Goal: Transaction & Acquisition: Purchase product/service

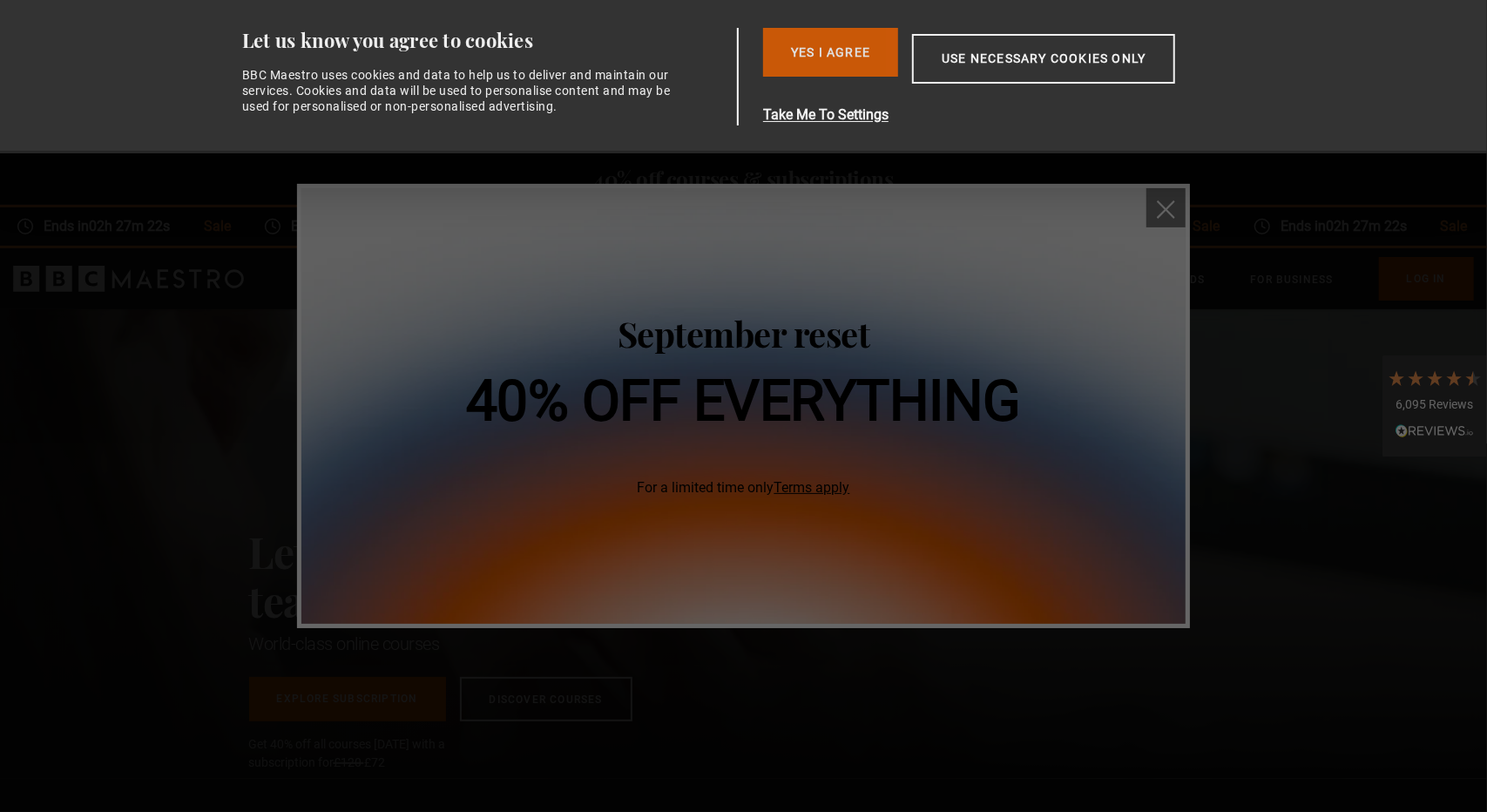
click at [827, 50] on button "Yes I Agree" at bounding box center [830, 52] width 135 height 49
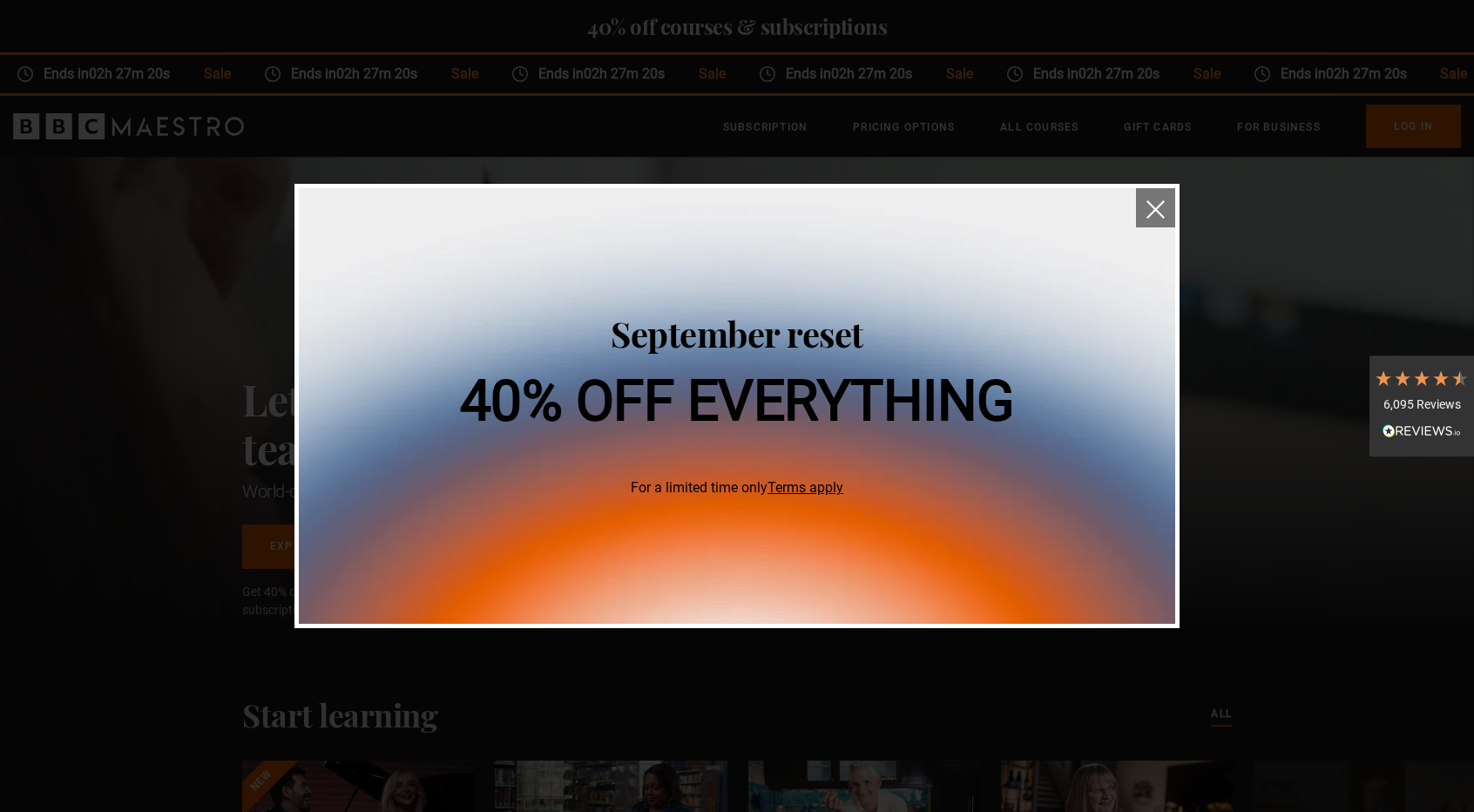
click at [1157, 200] on button "close" at bounding box center [1155, 207] width 39 height 39
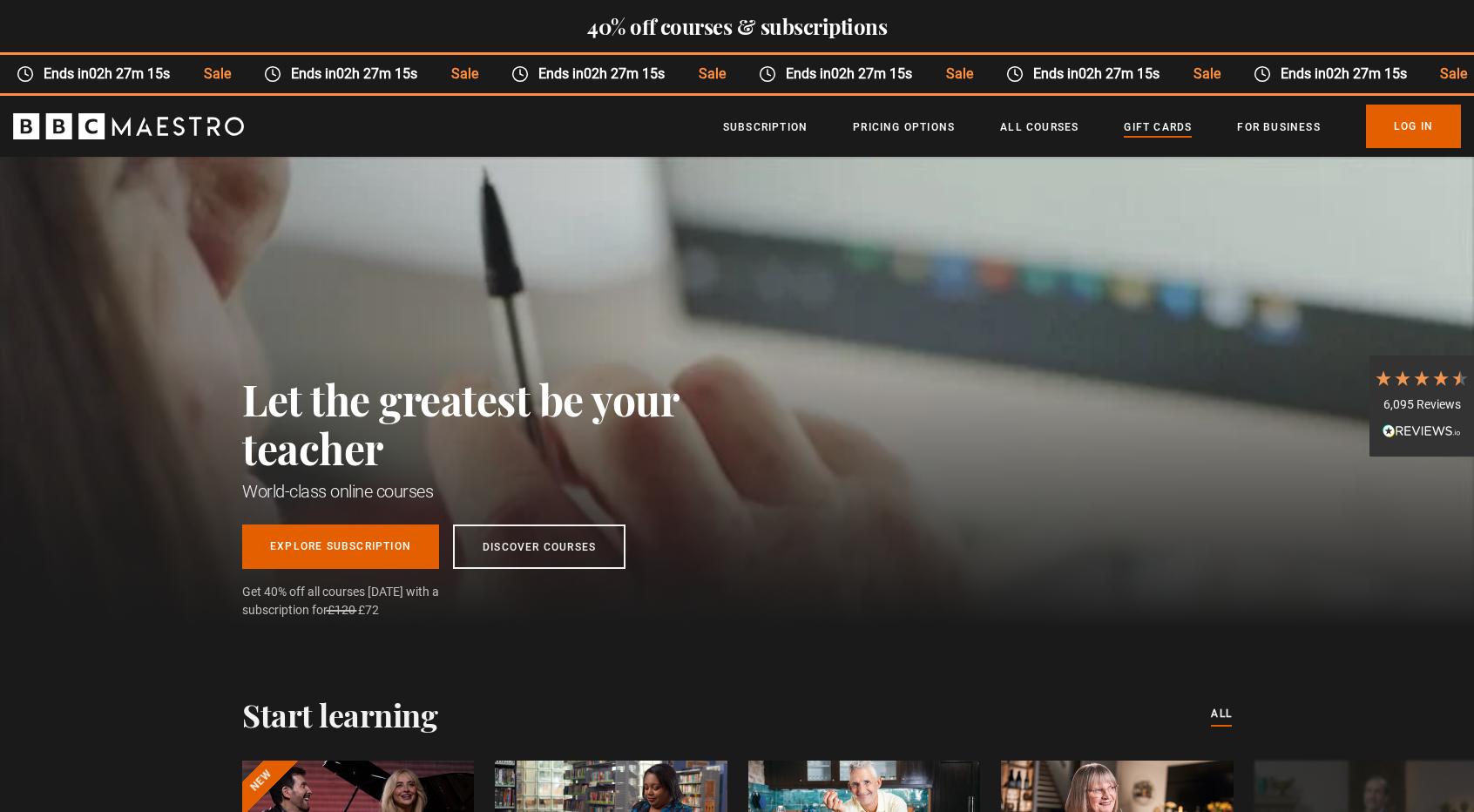
scroll to position [0, 229]
click at [1159, 123] on link "Gift Cards" at bounding box center [1158, 127] width 68 height 17
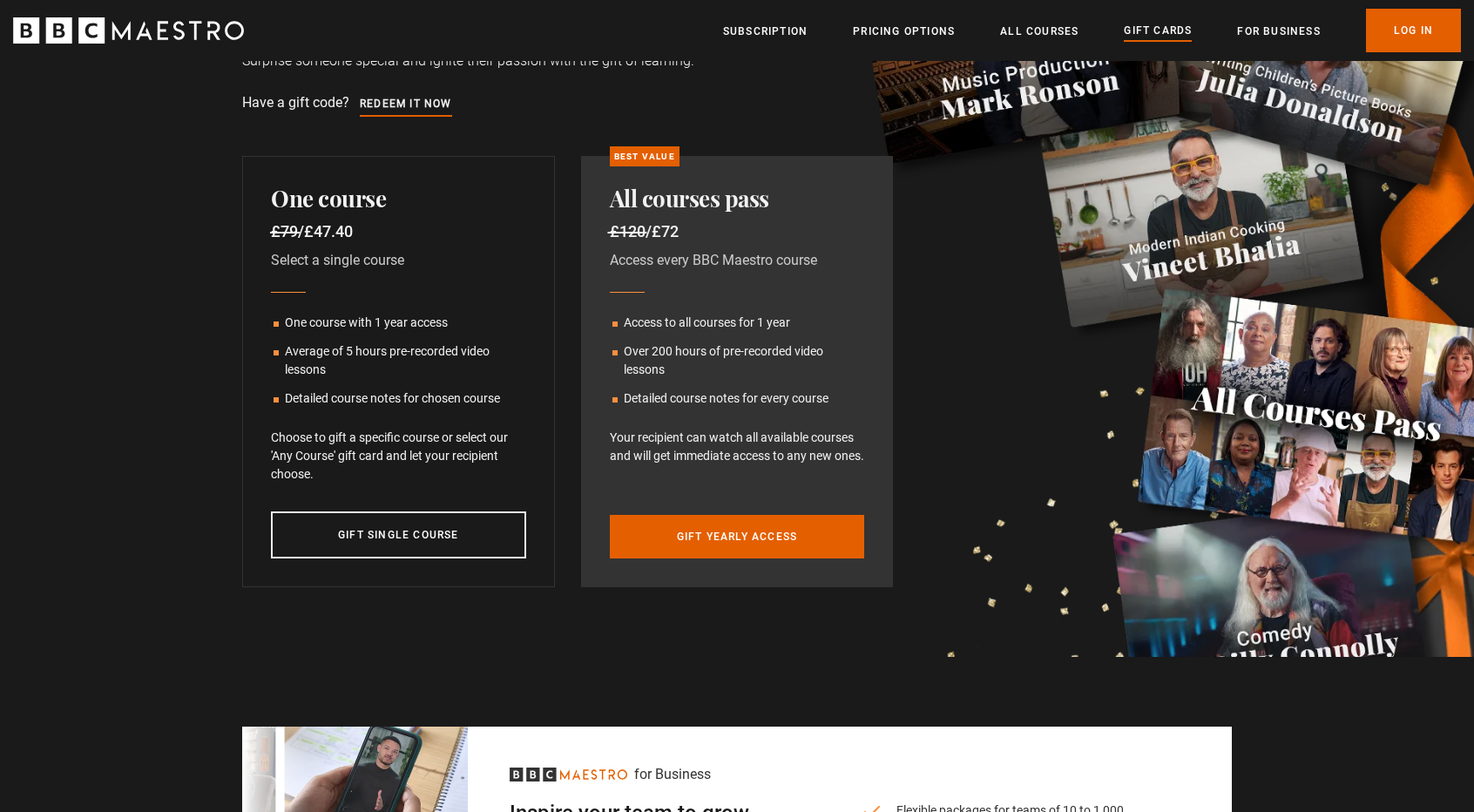
scroll to position [261, 0]
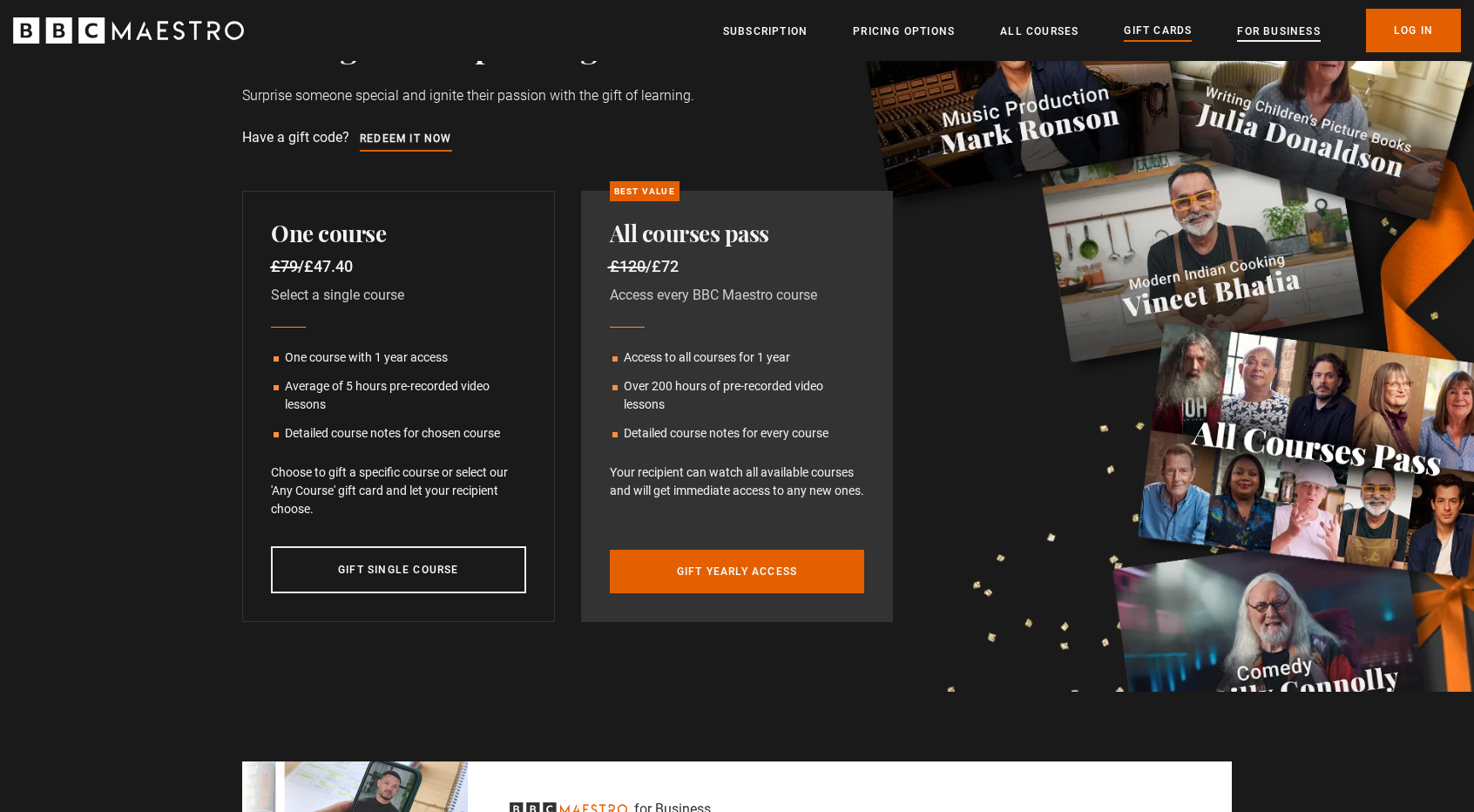
click at [1288, 31] on link "For business" at bounding box center [1278, 31] width 83 height 17
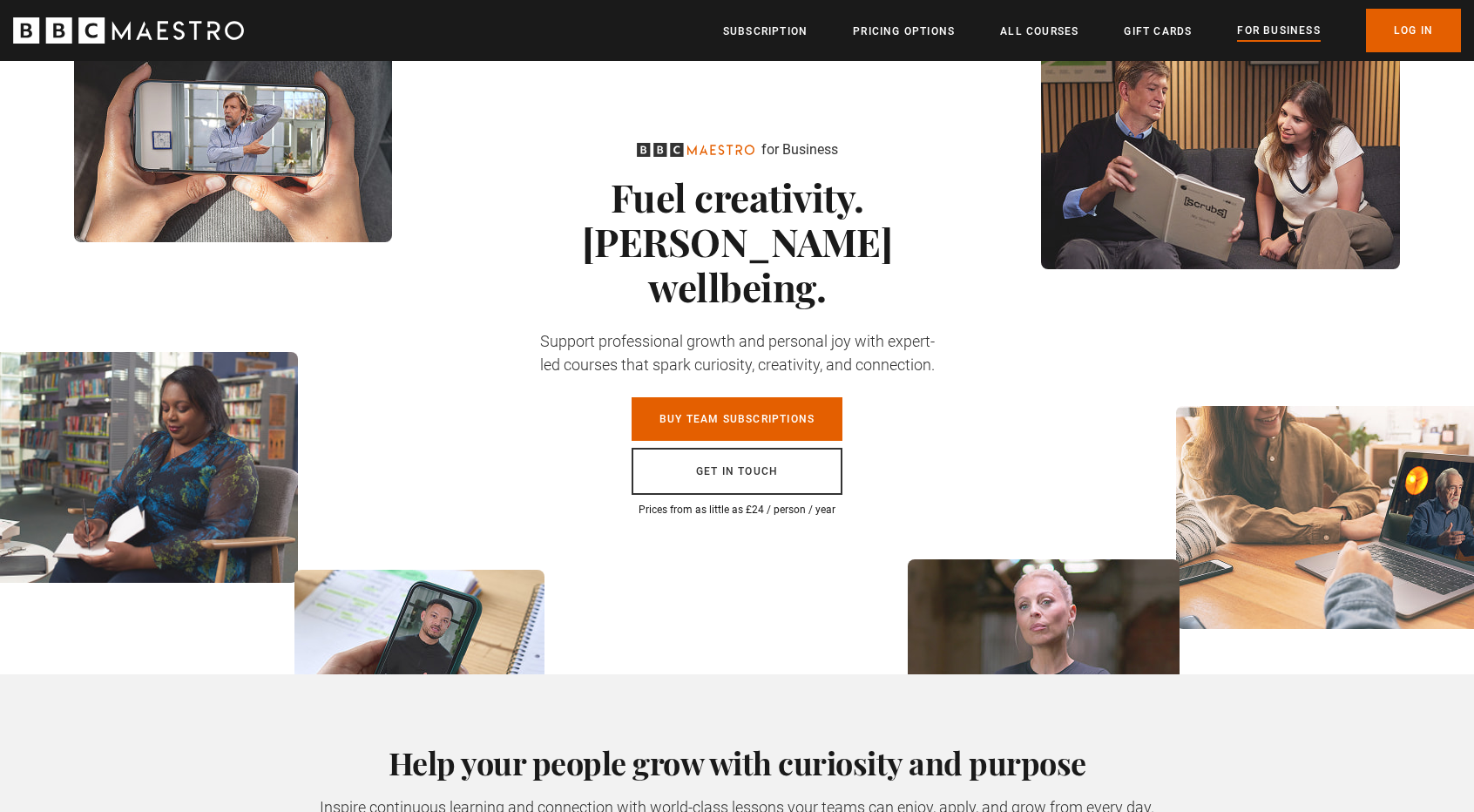
click at [1087, 34] on ul "Subscription Pricing Options All Courses Gift Cards For business Already have a…" at bounding box center [1092, 31] width 737 height 44
click at [1048, 31] on link "All Courses" at bounding box center [1039, 31] width 79 height 17
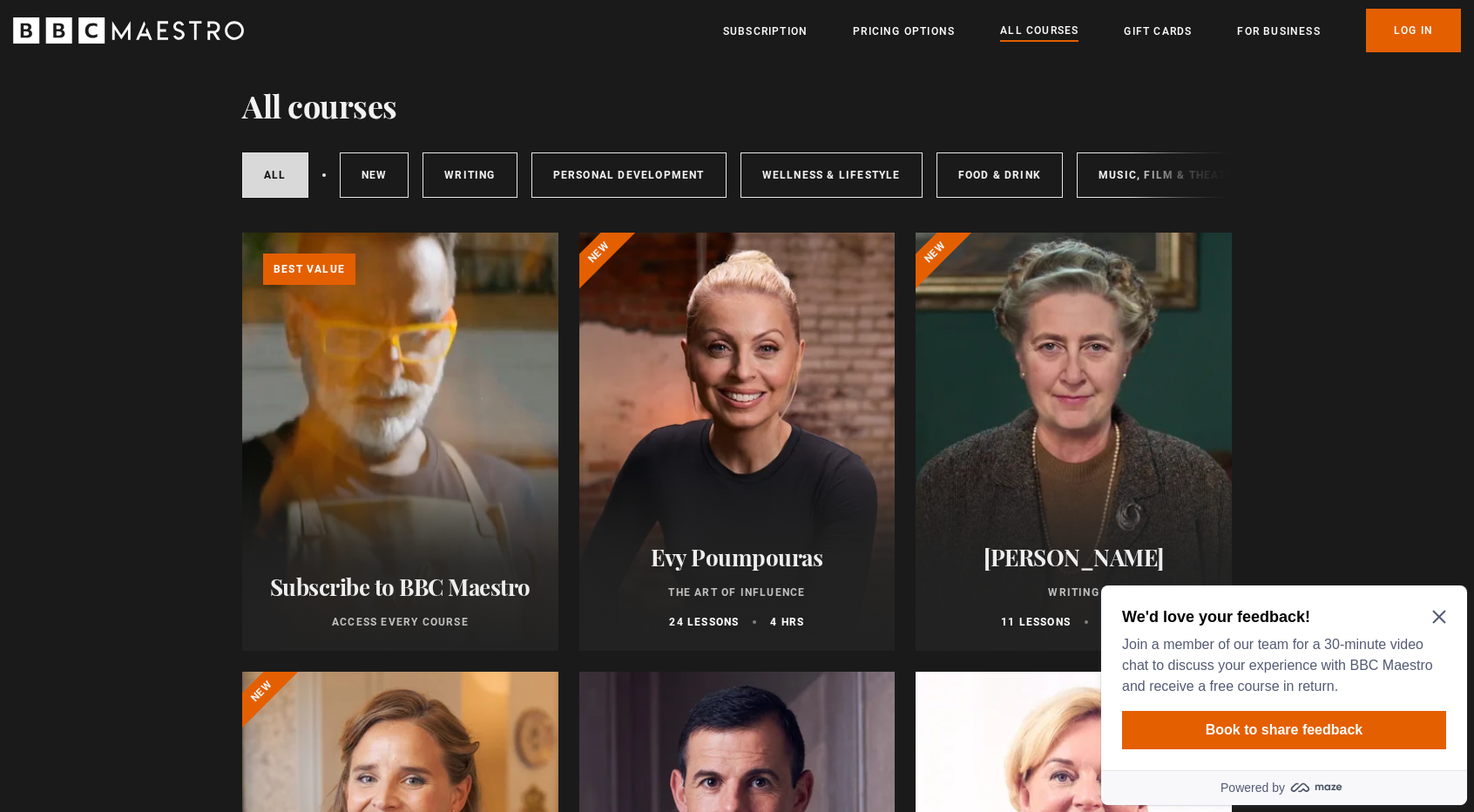
scroll to position [175, 0]
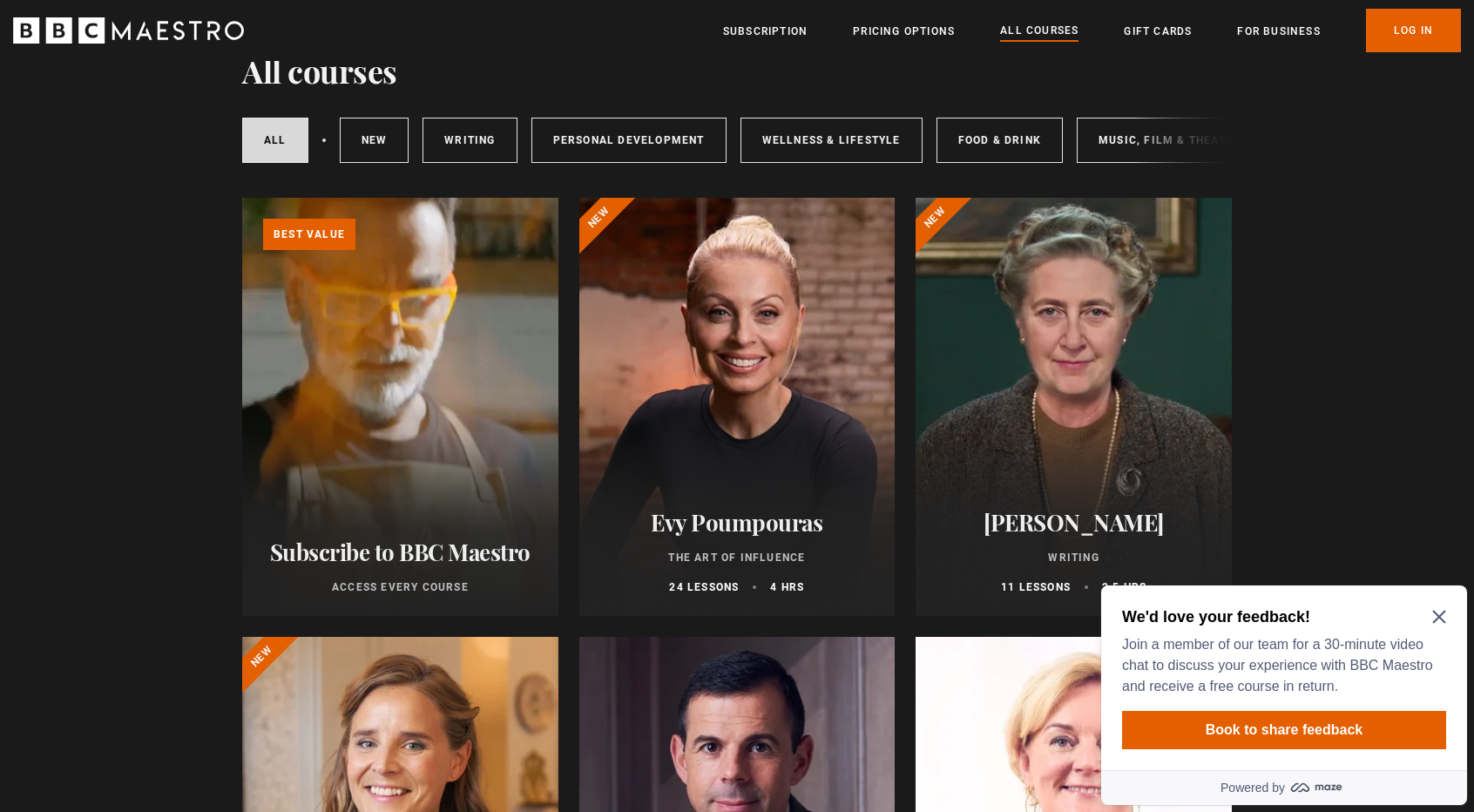
click at [1438, 615] on icon "Close Maze Prompt" at bounding box center [1438, 616] width 13 height 13
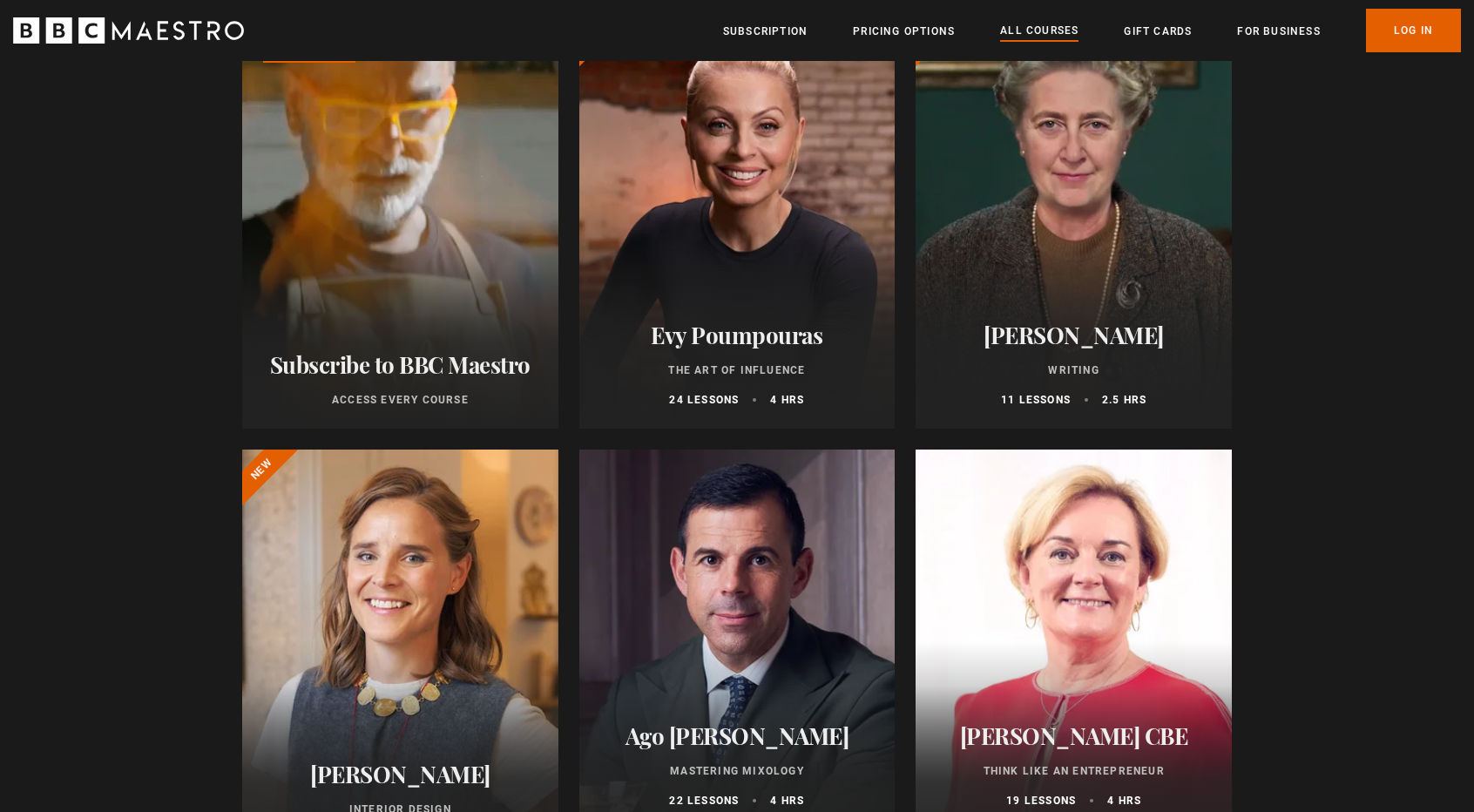
scroll to position [261, 0]
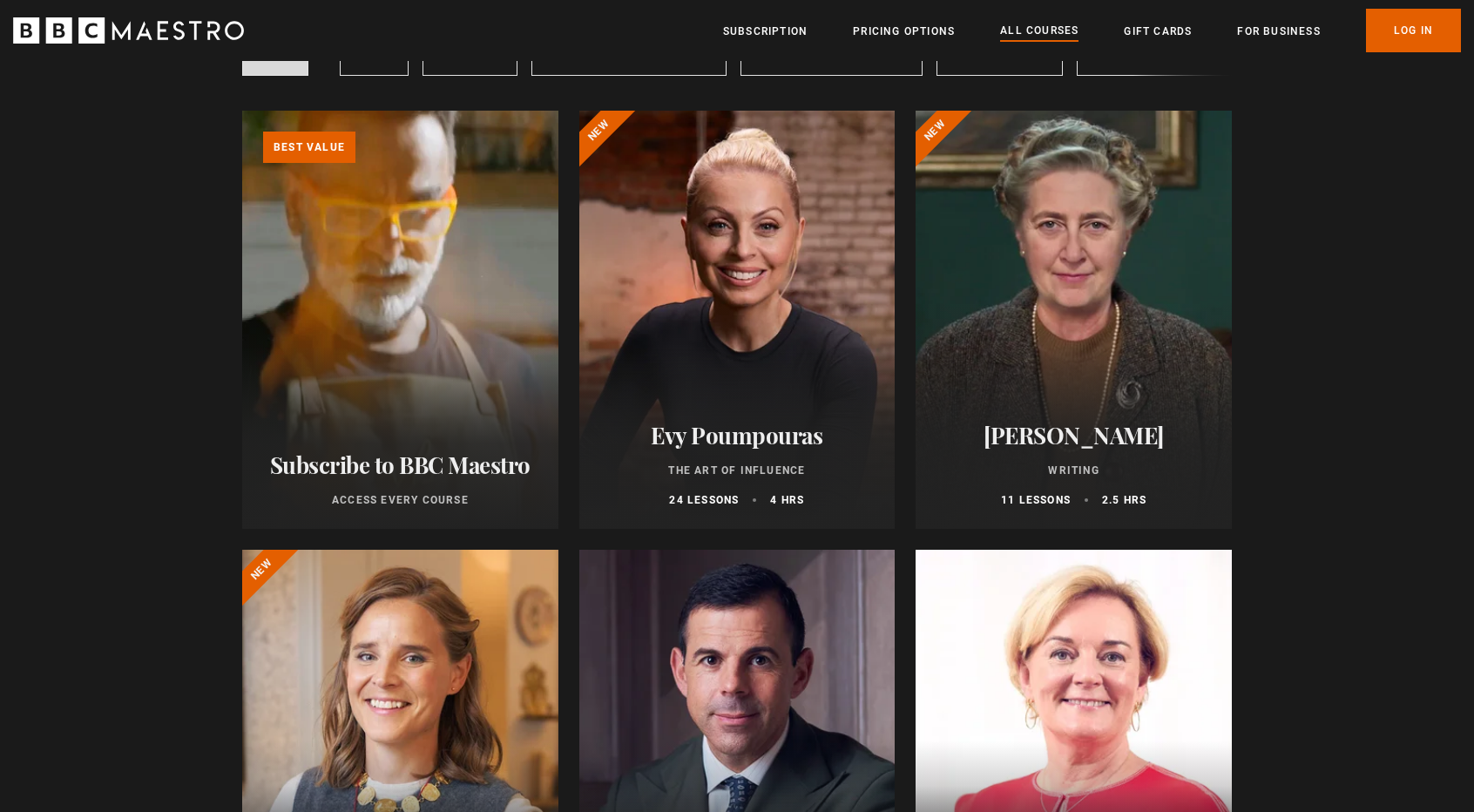
click at [1089, 320] on div at bounding box center [1073, 319] width 316 height 418
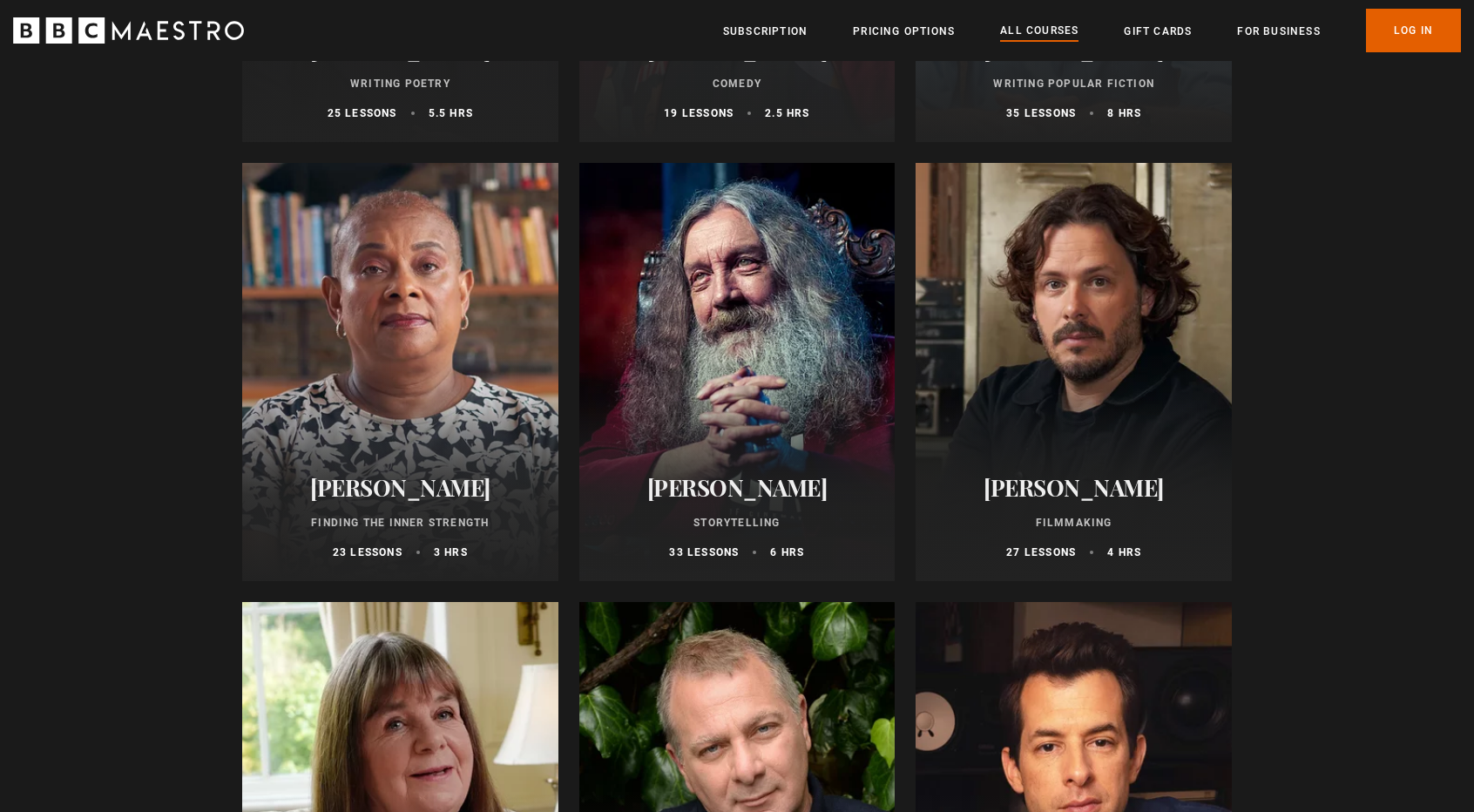
scroll to position [4615, 0]
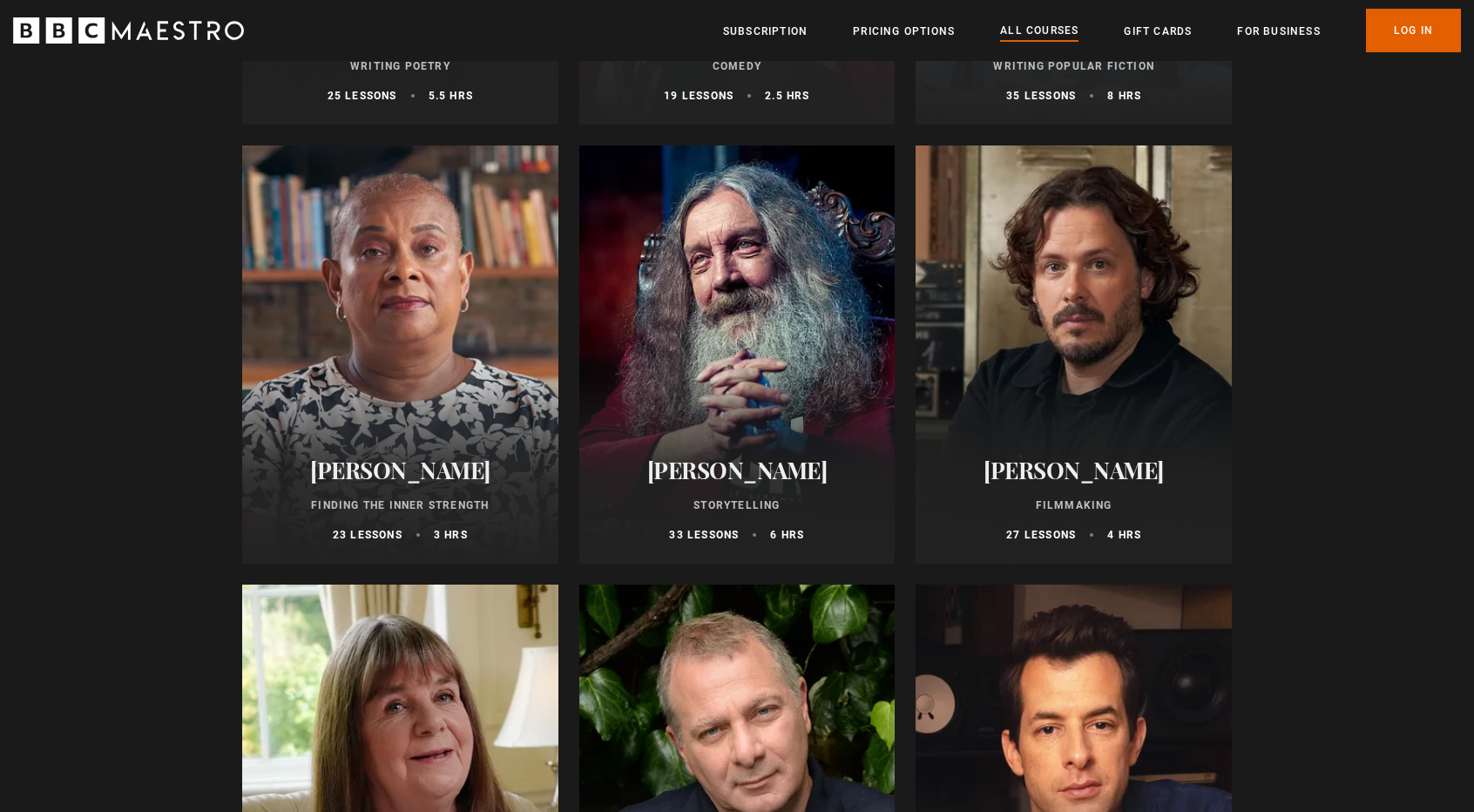
drag, startPoint x: 1408, startPoint y: 408, endPoint x: 1453, endPoint y: 281, distance: 134.7
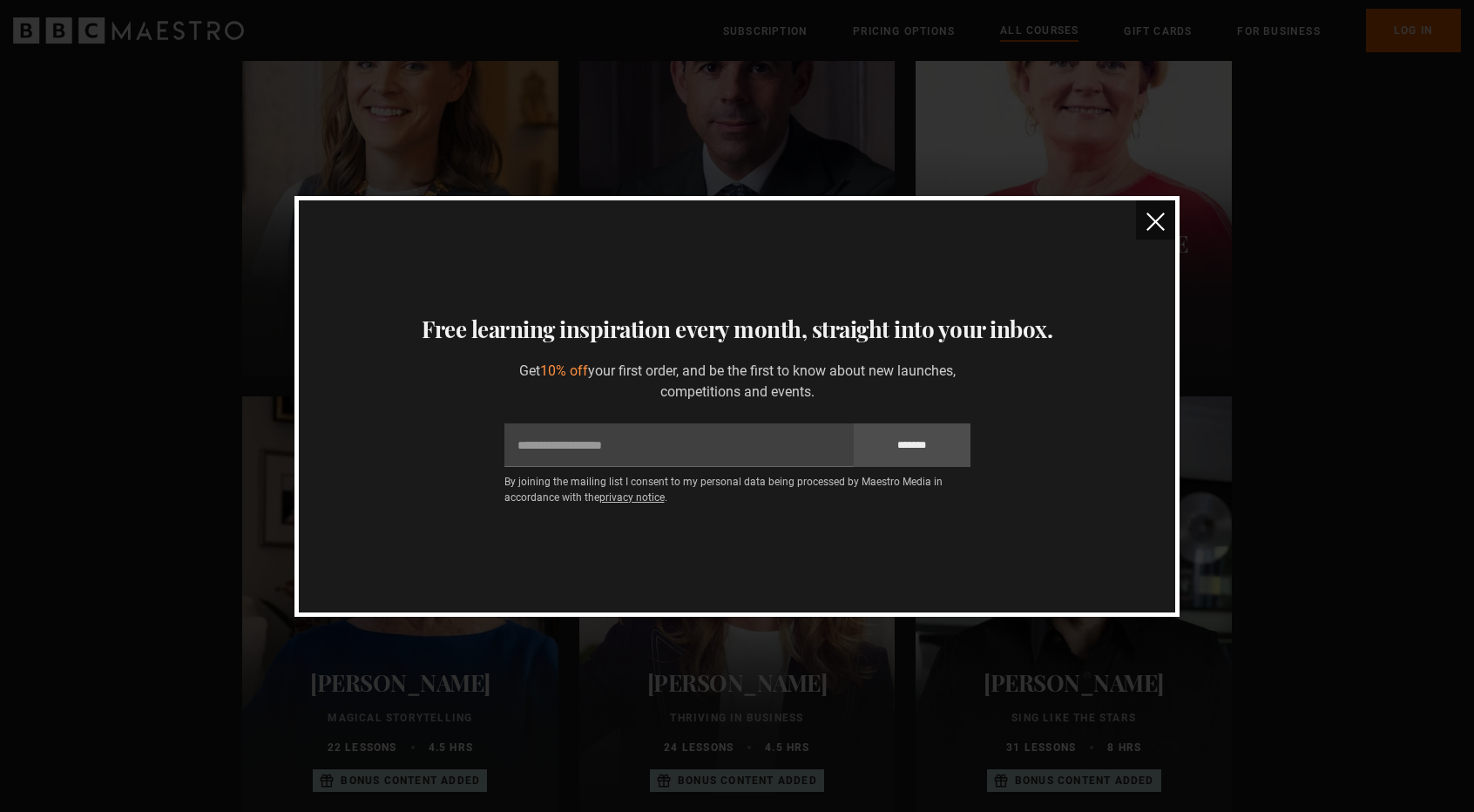
scroll to position [0, 0]
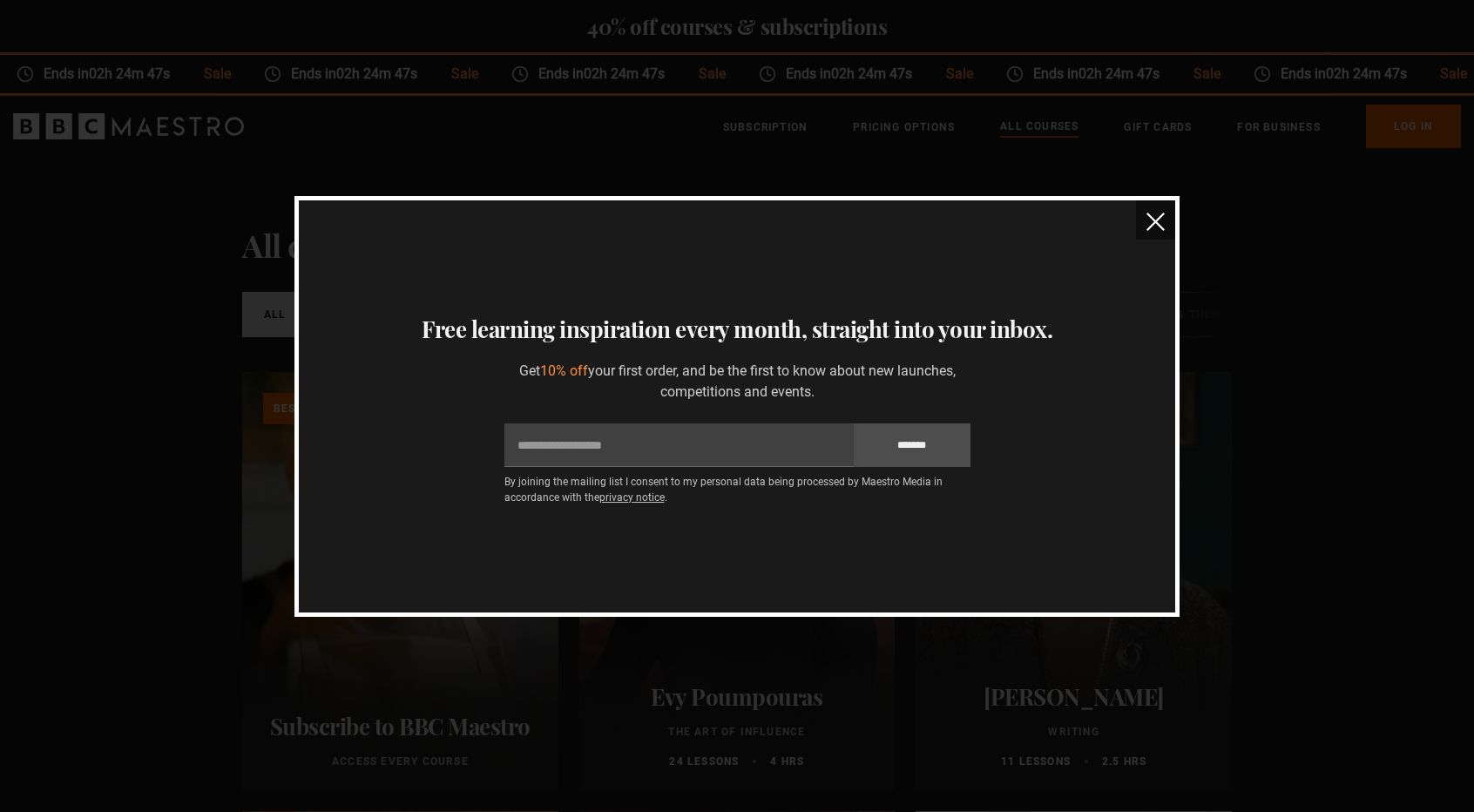
click at [1148, 216] on img "close" at bounding box center [1156, 221] width 18 height 18
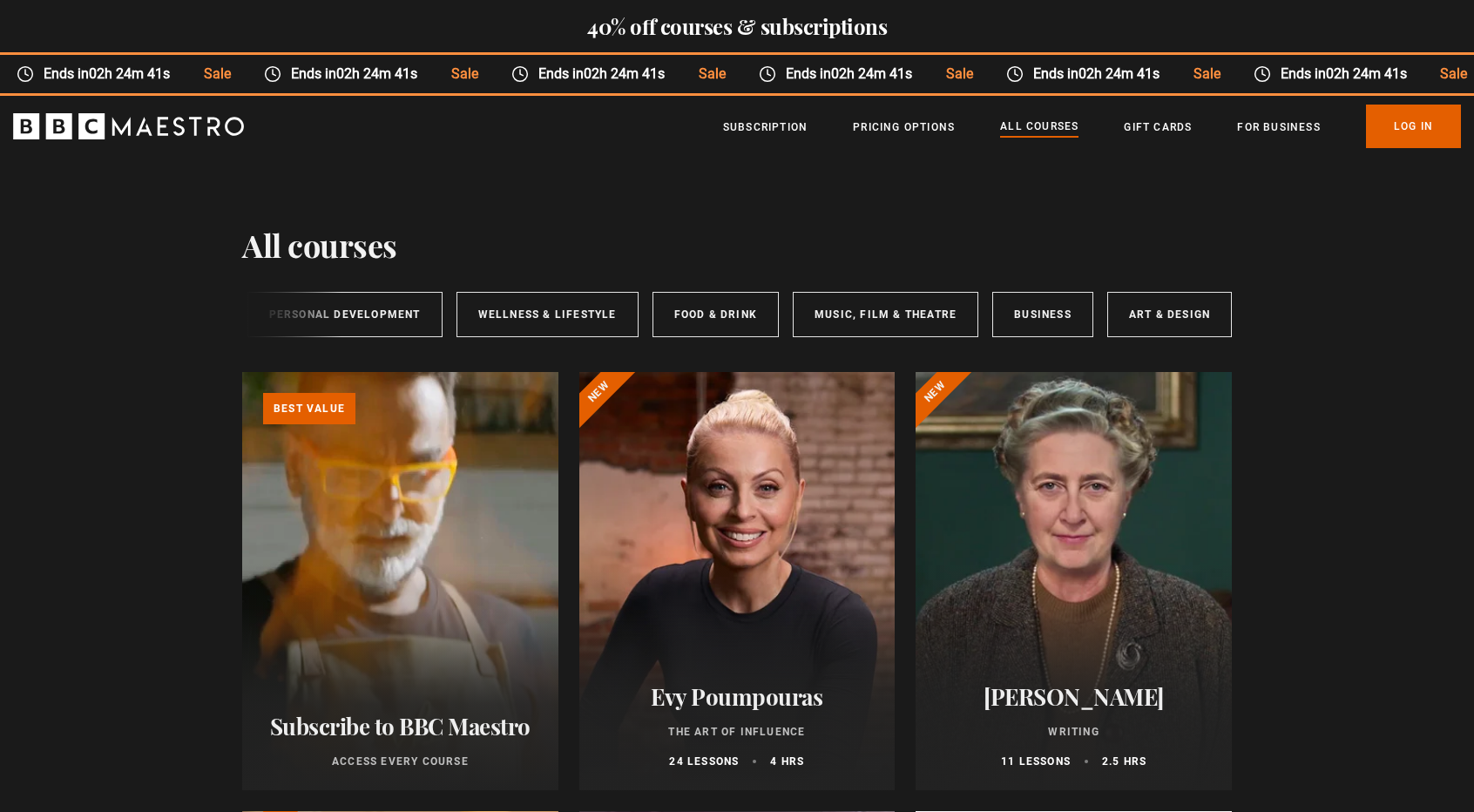
scroll to position [0, 280]
click at [1158, 309] on link "Art & Design" at bounding box center [1173, 313] width 125 height 45
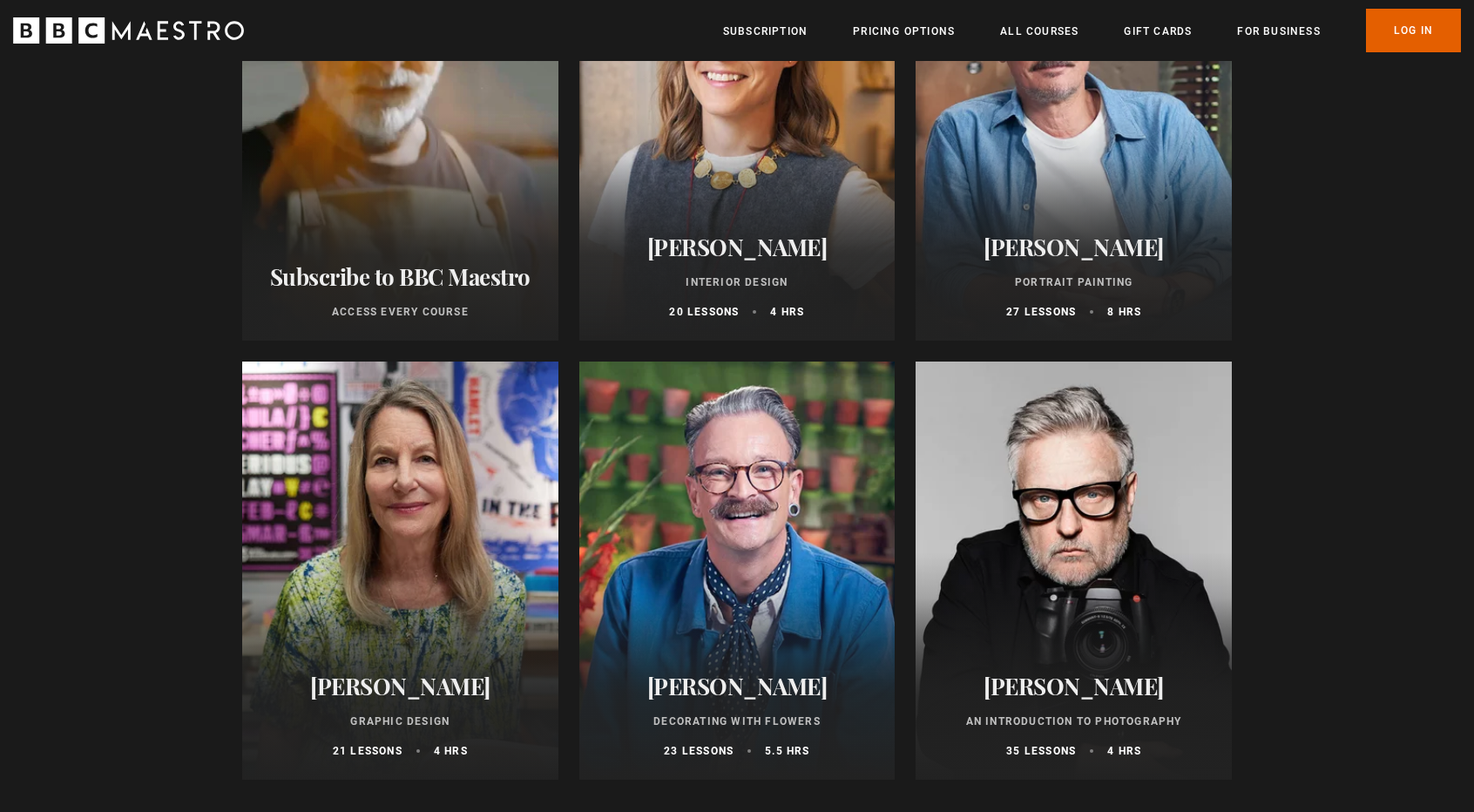
scroll to position [435, 0]
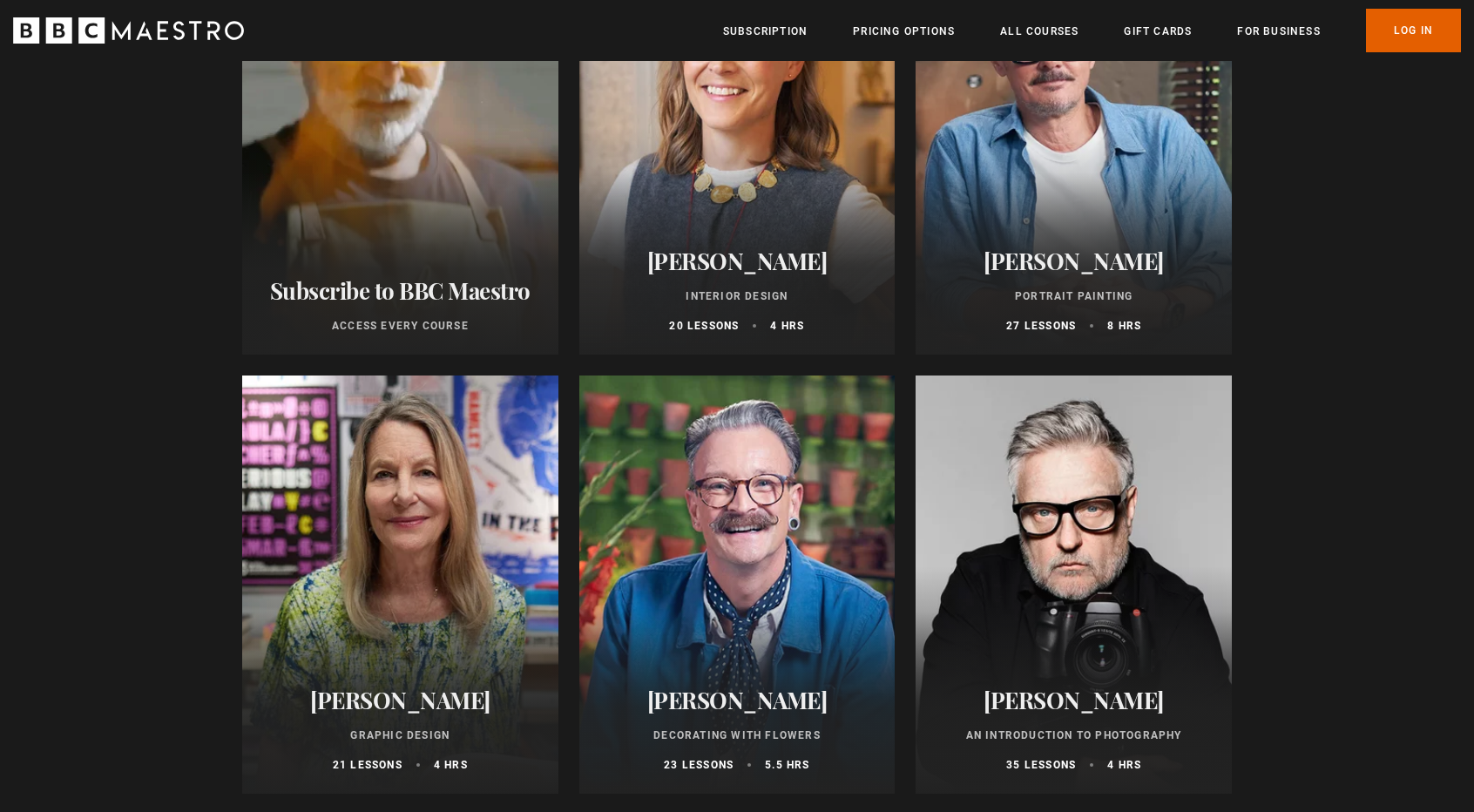
click at [1278, 247] on div "Art & Design courses Art & Design All courses New courses Writing Personal Deve…" at bounding box center [737, 533] width 1122 height 1622
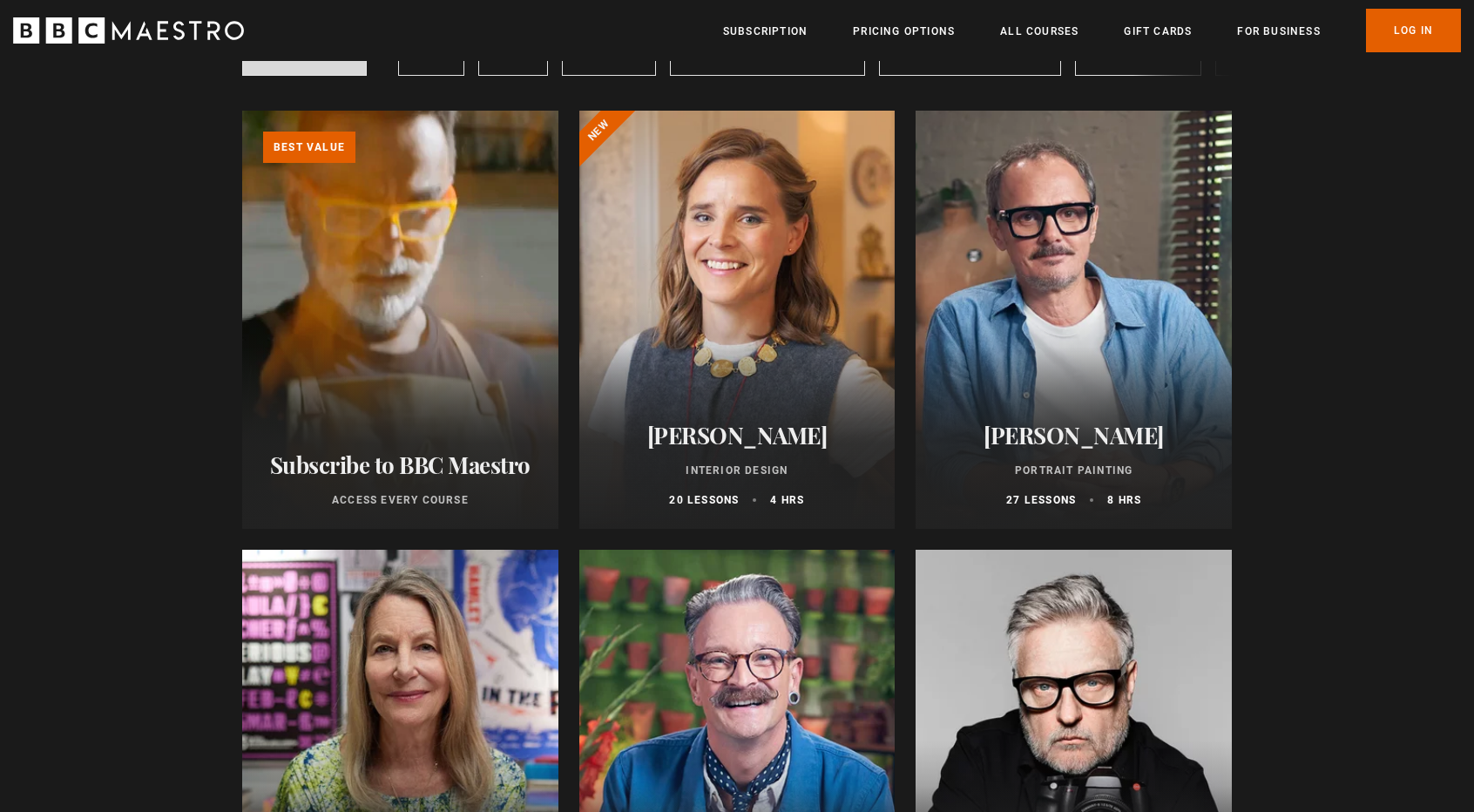
scroll to position [0, 0]
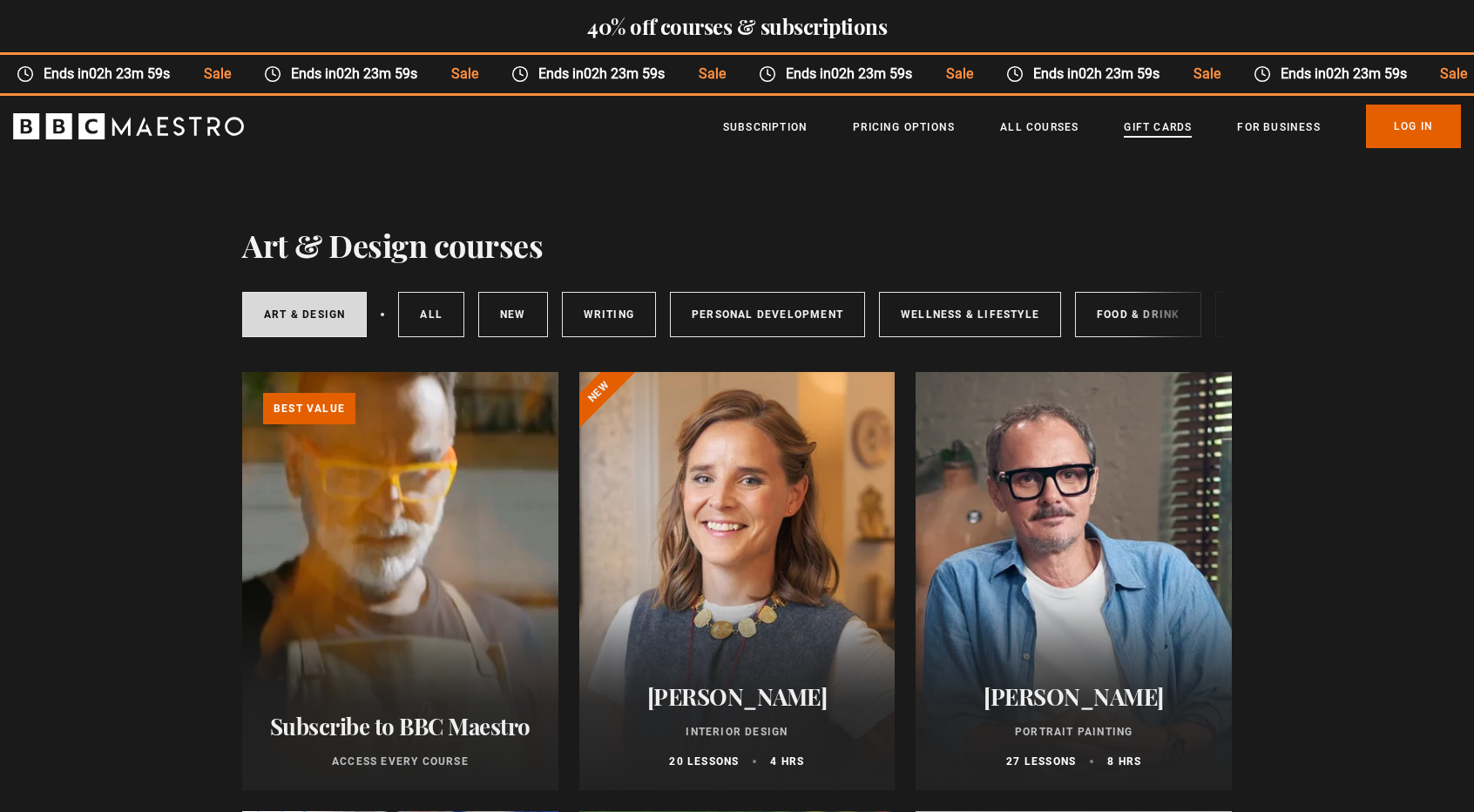
click at [1173, 119] on link "Gift Cards" at bounding box center [1158, 127] width 68 height 17
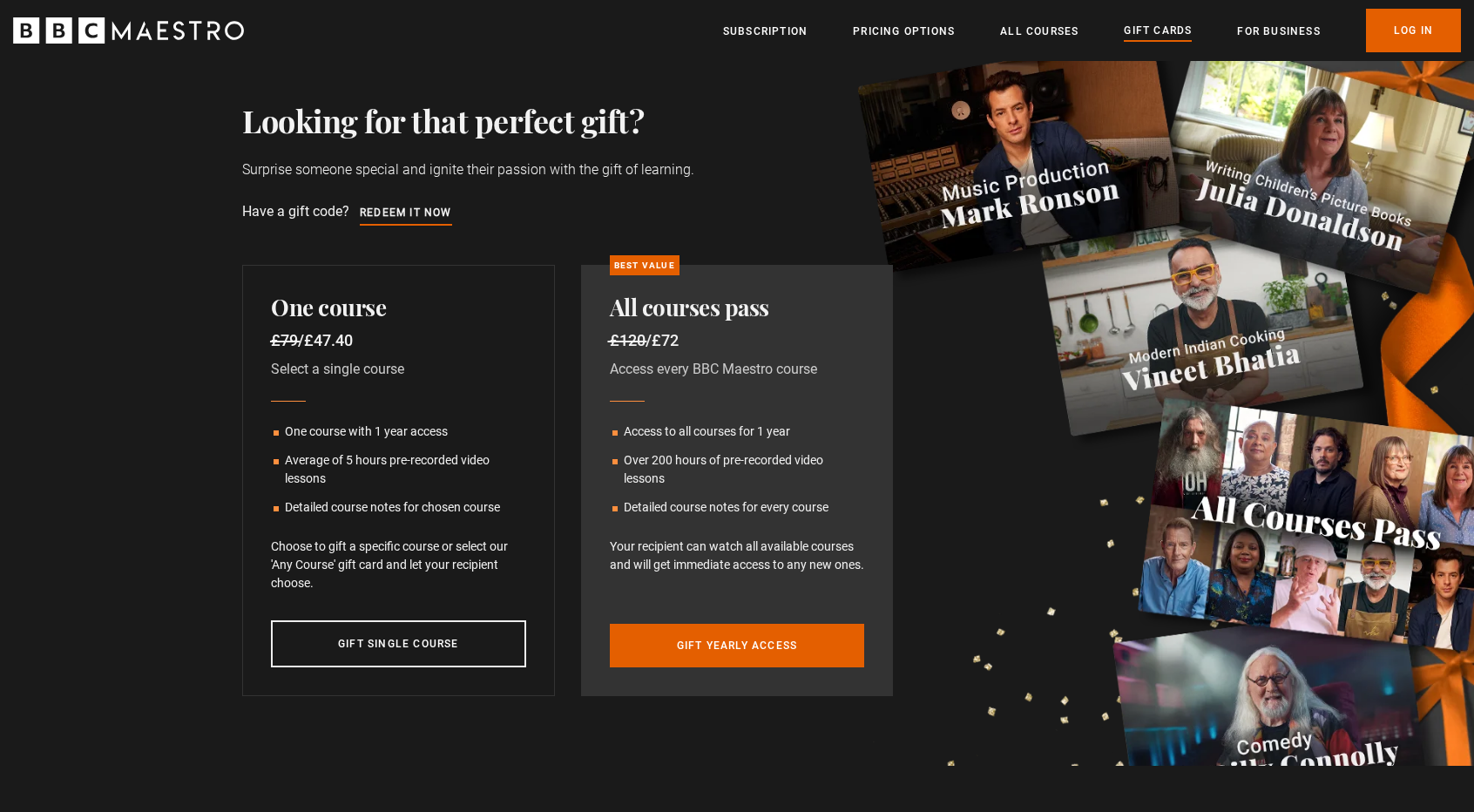
scroll to position [175, 0]
